Goal: Find specific page/section: Find specific page/section

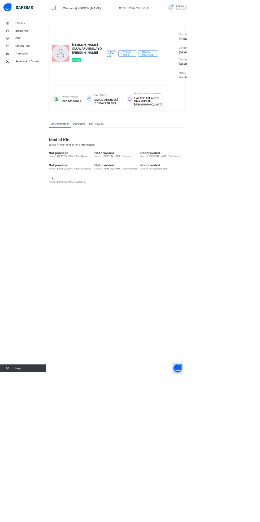
click at [123, 150] on div "Email Address [EMAIL_ADDRESS][DOMAIN_NAME]" at bounding box center [144, 137] width 49 height 25
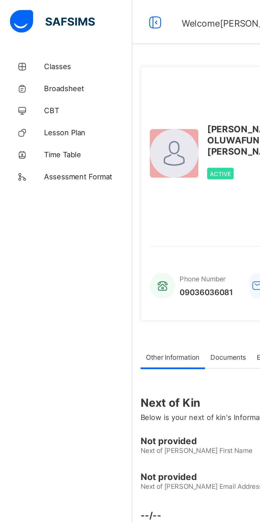
click at [27, 32] on span "Classes" at bounding box center [42, 32] width 43 height 4
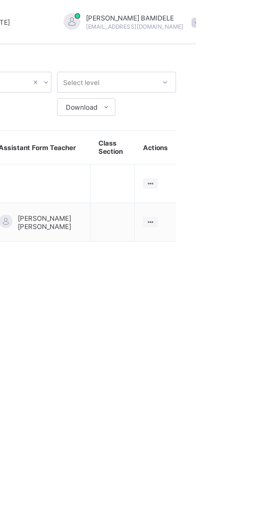
click at [0, 0] on ul "View Class" at bounding box center [0, 0] width 0 height 0
click at [0, 0] on div "View Class" at bounding box center [0, 0] width 0 height 0
